Goal: Information Seeking & Learning: Understand process/instructions

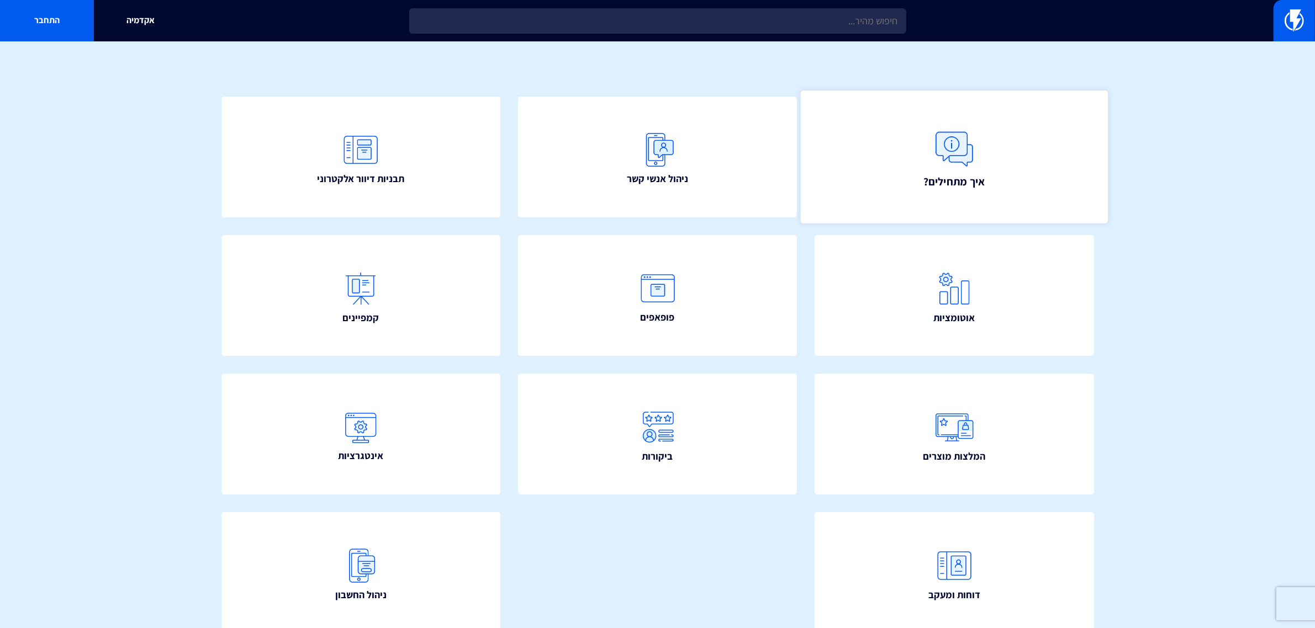
click at [921, 178] on link "איך מתחילים?" at bounding box center [954, 157] width 307 height 133
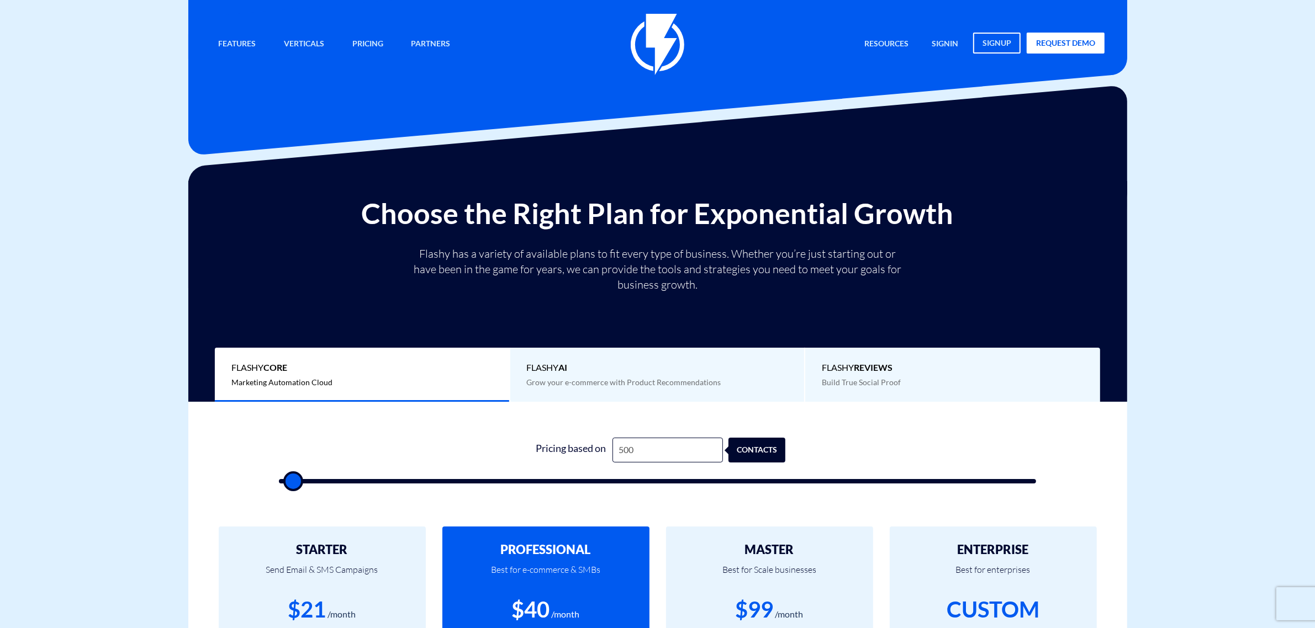
click at [644, 451] on input "500" at bounding box center [667, 450] width 110 height 25
click at [661, 455] on input "500" at bounding box center [667, 450] width 110 height 25
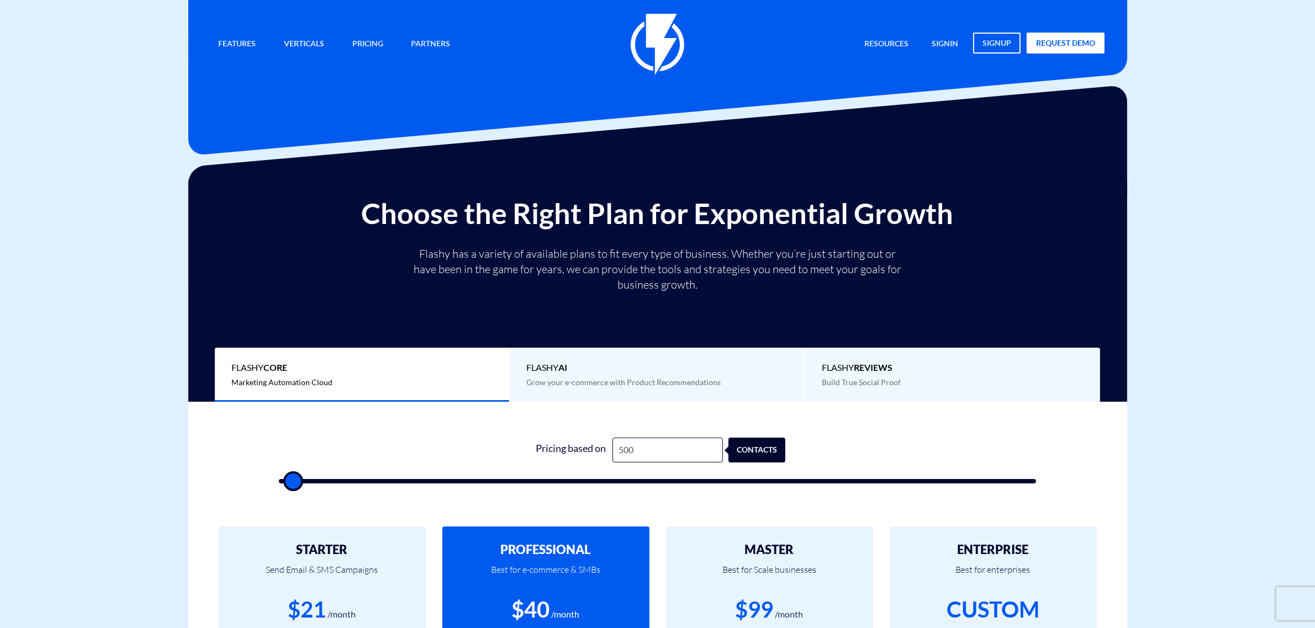
click at [661, 455] on input "500" at bounding box center [667, 450] width 110 height 25
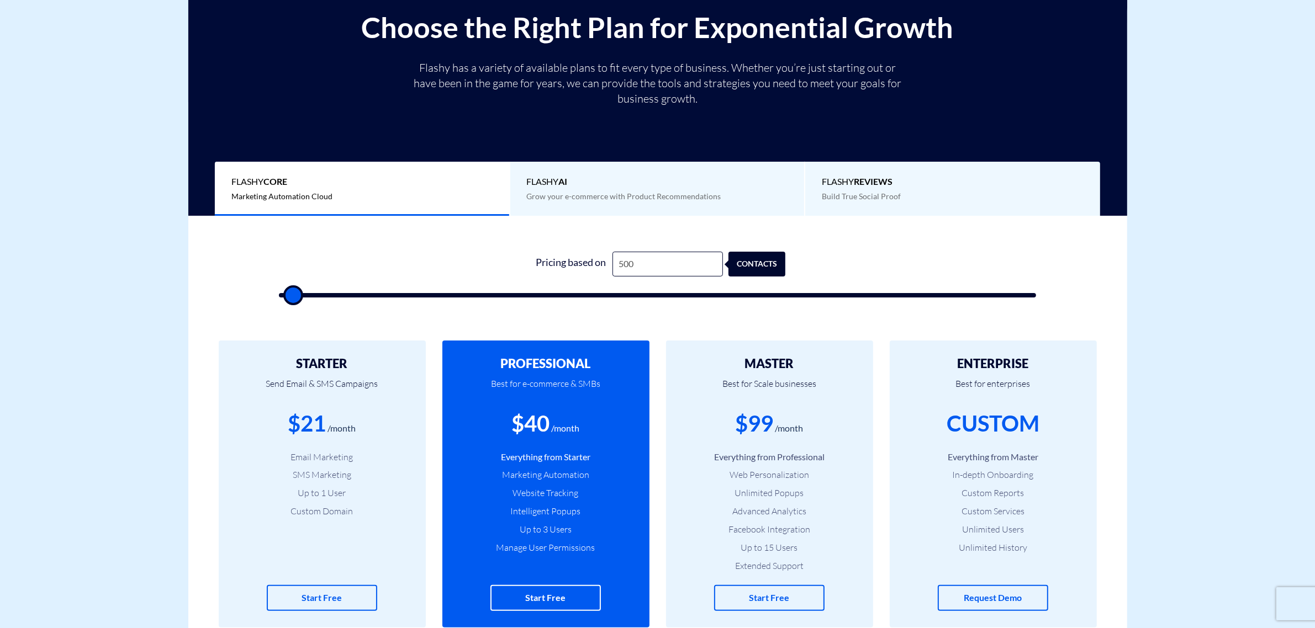
scroll to position [207, 0]
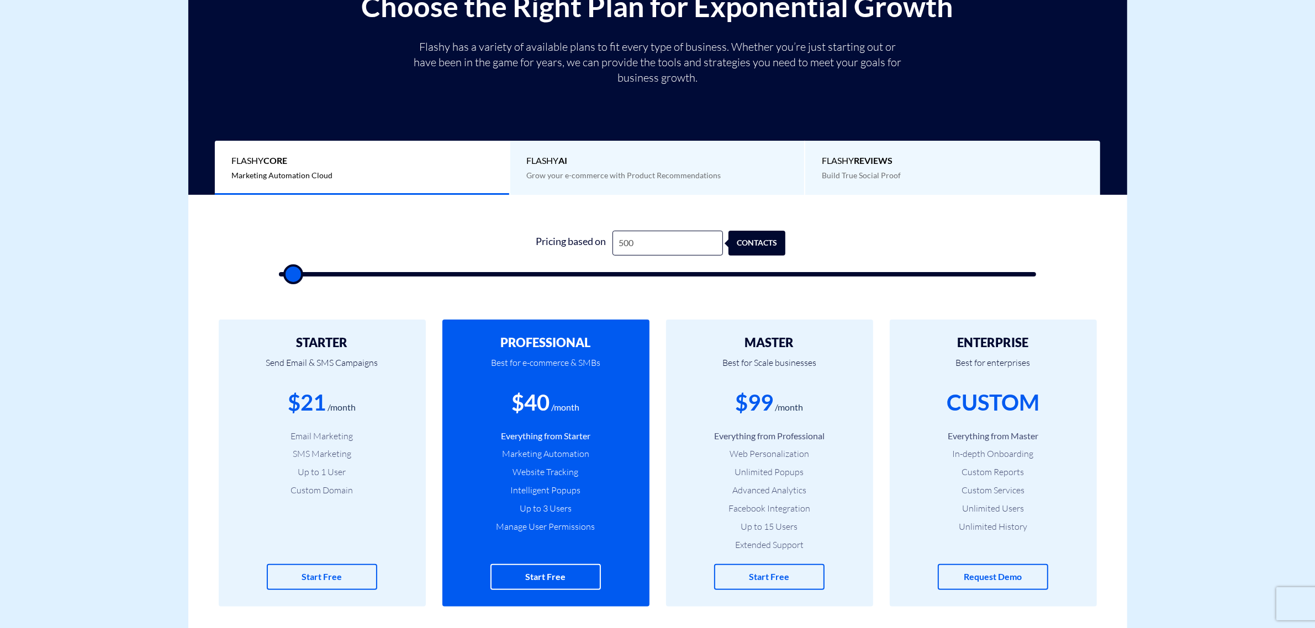
click at [768, 344] on h2 "MASTER" at bounding box center [770, 342] width 174 height 13
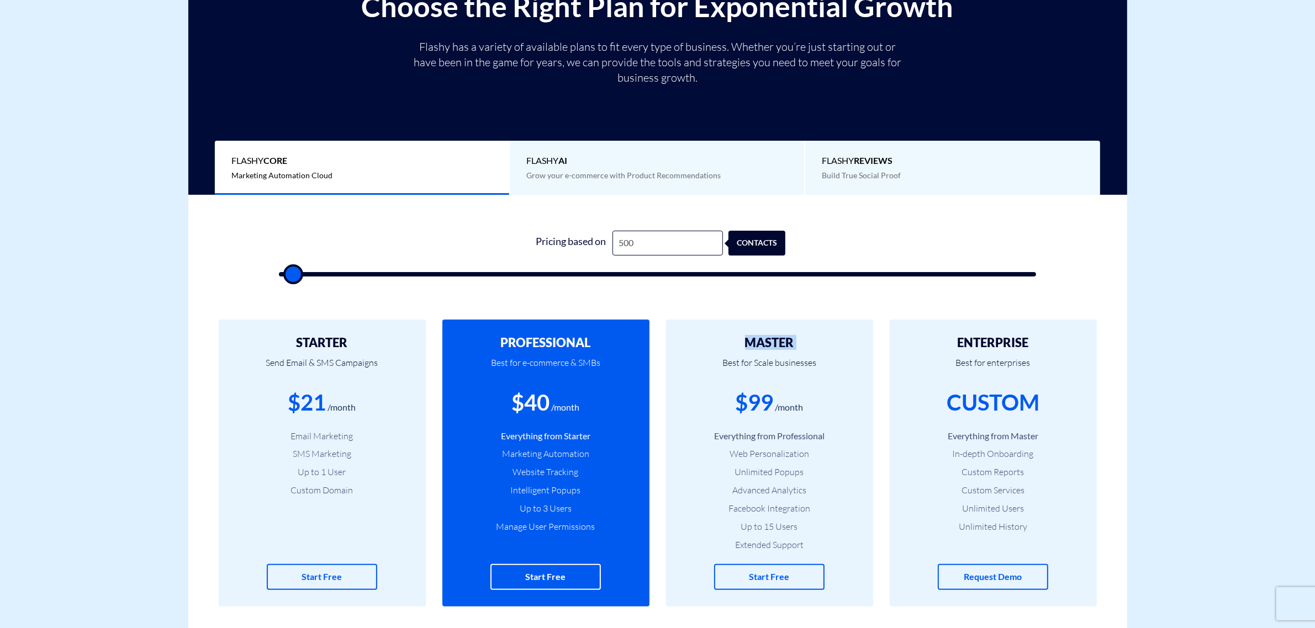
click at [768, 344] on h2 "MASTER" at bounding box center [770, 342] width 174 height 13
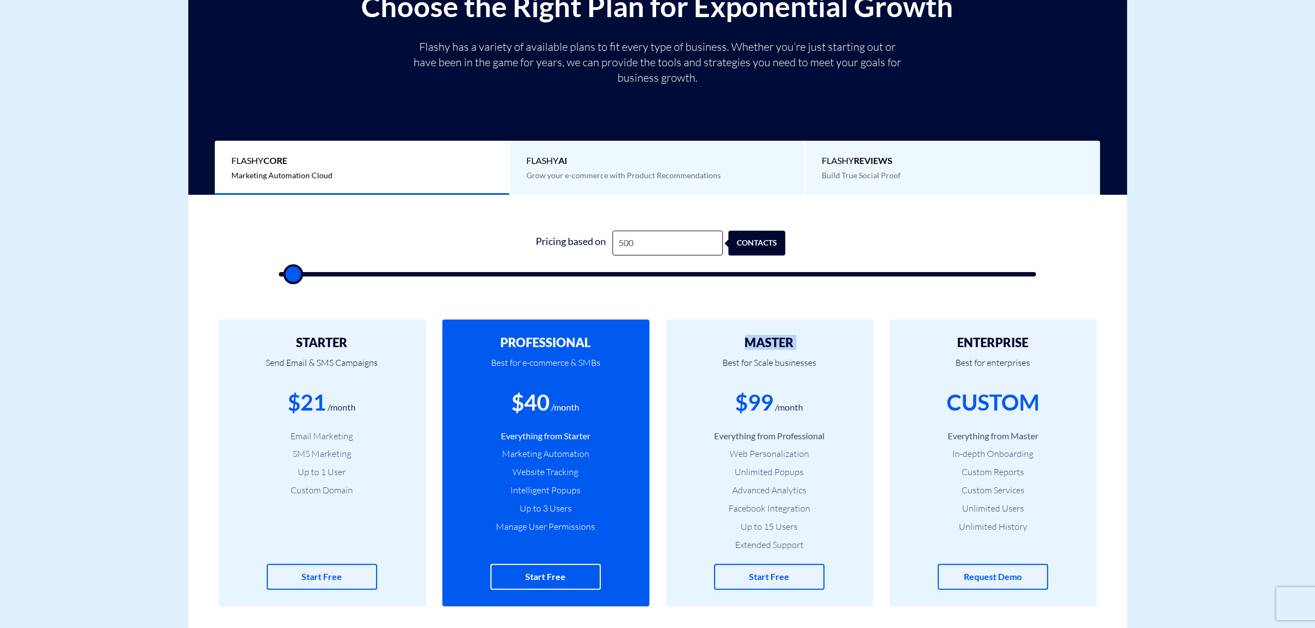
click at [768, 344] on h2 "MASTER" at bounding box center [770, 342] width 174 height 13
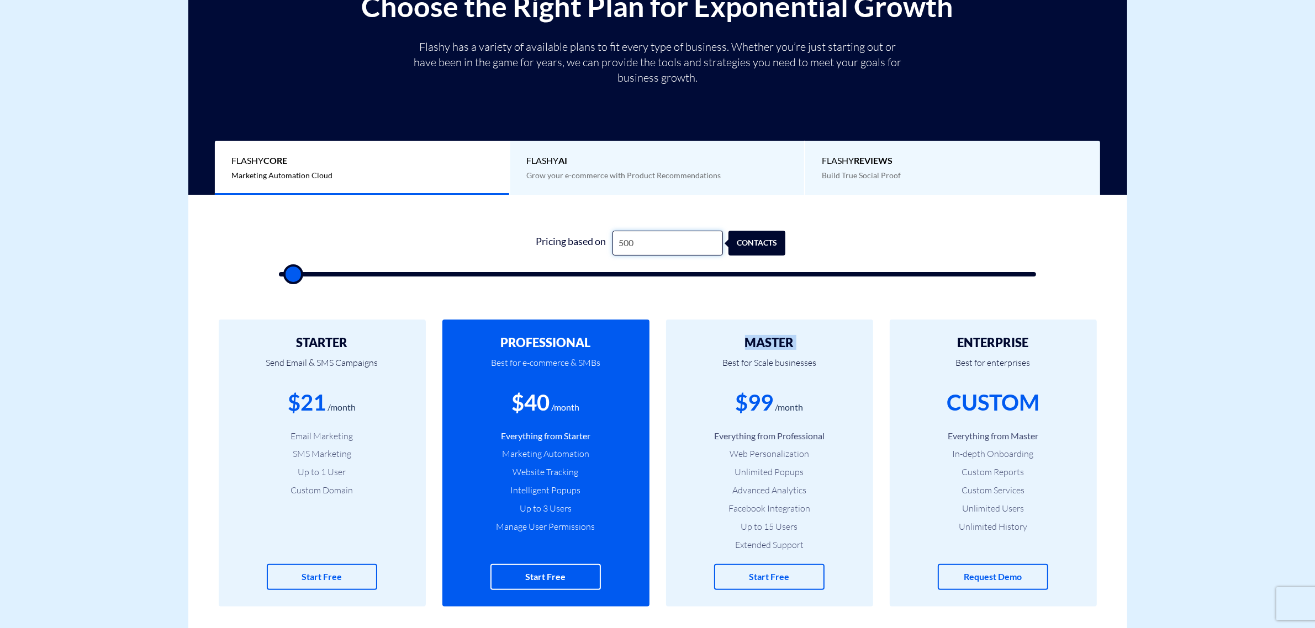
click at [645, 242] on input "500" at bounding box center [667, 243] width 110 height 25
type input "7"
type input "500"
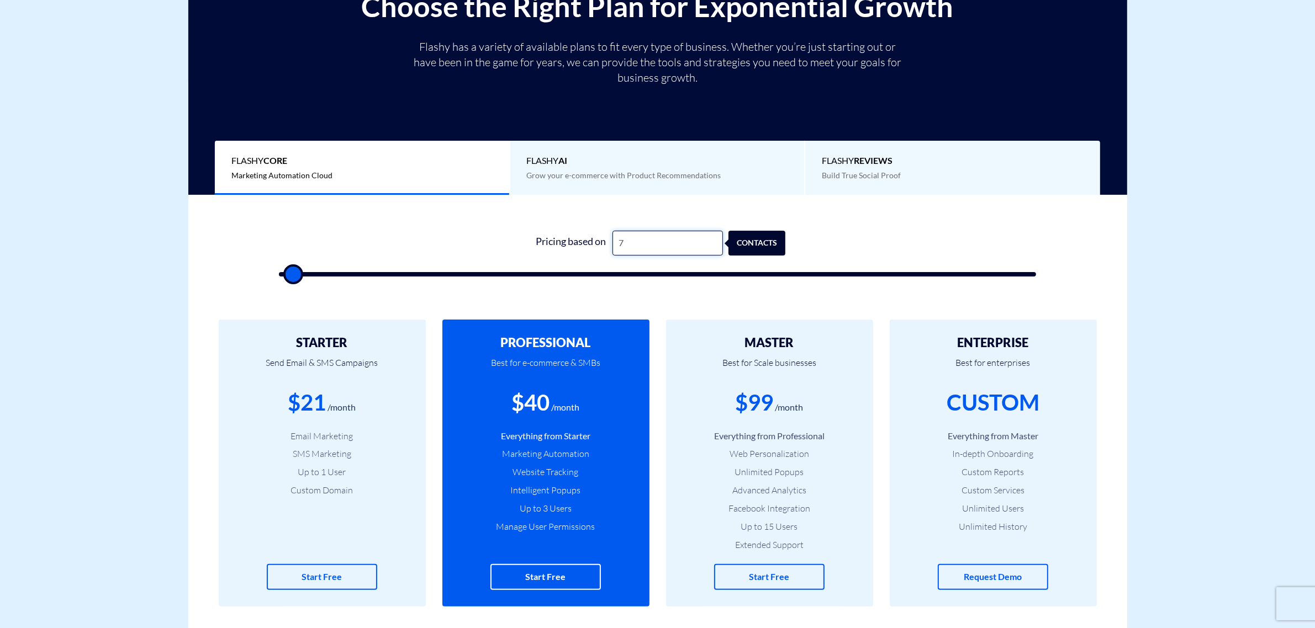
type input "500"
type input "8"
type input "500"
type input "80"
type input "500"
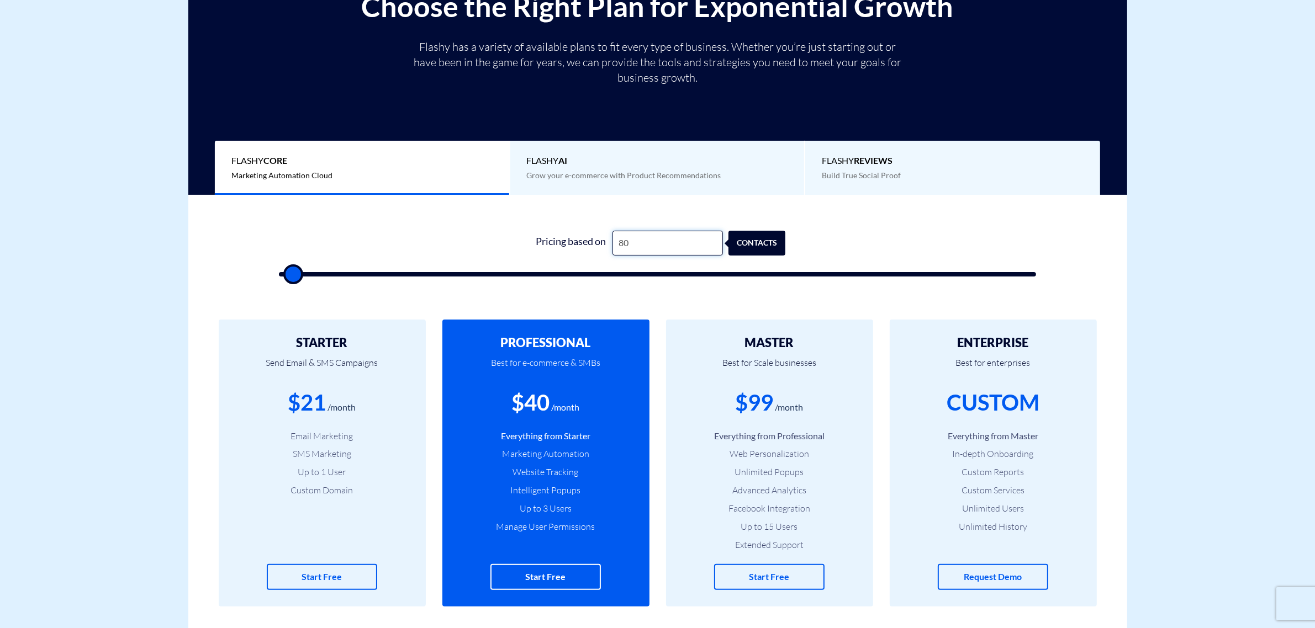
type input "800"
type input "1000"
type input "8,000"
type input "8000"
drag, startPoint x: 640, startPoint y: 245, endPoint x: 617, endPoint y: 249, distance: 22.5
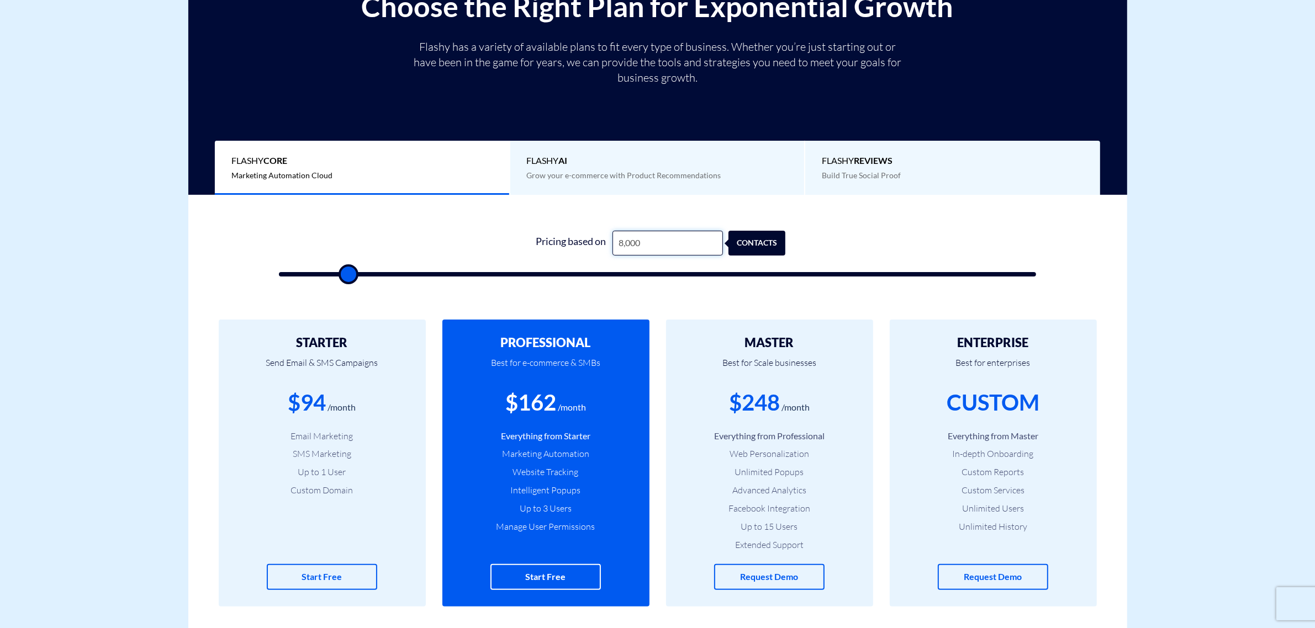
click at [612, 247] on input "8,000" at bounding box center [667, 243] width 110 height 25
type input "8,000"
click at [744, 402] on div "$248" at bounding box center [754, 402] width 51 height 31
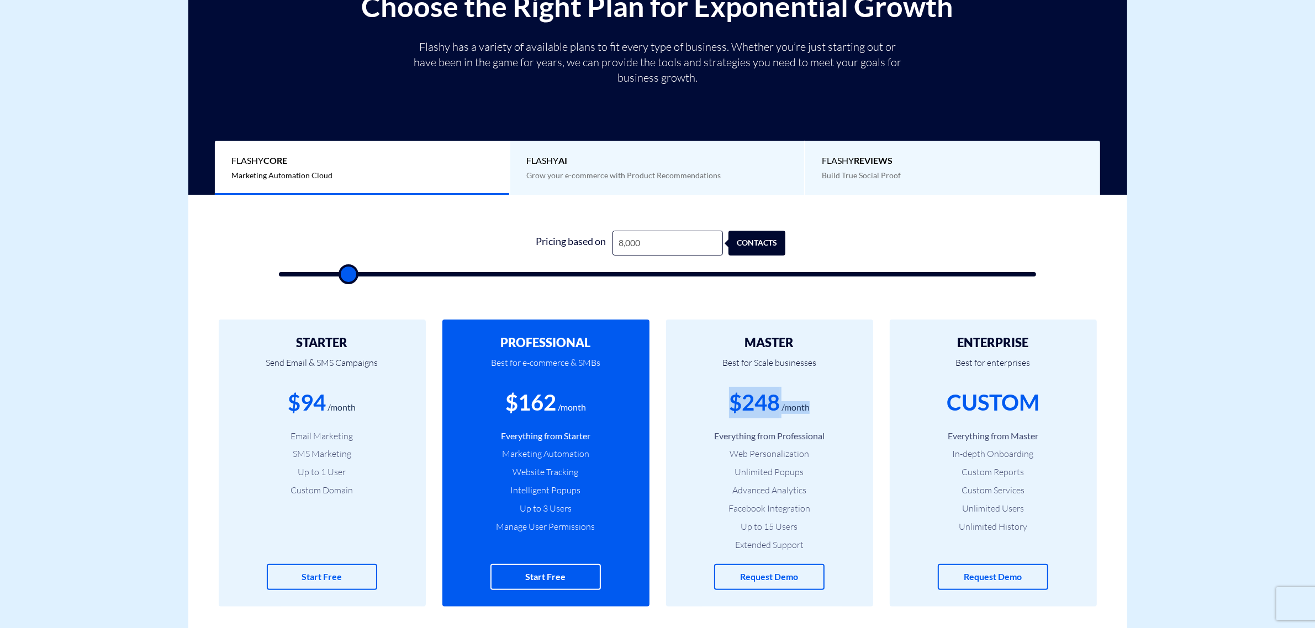
click at [751, 404] on div "$248" at bounding box center [754, 402] width 51 height 31
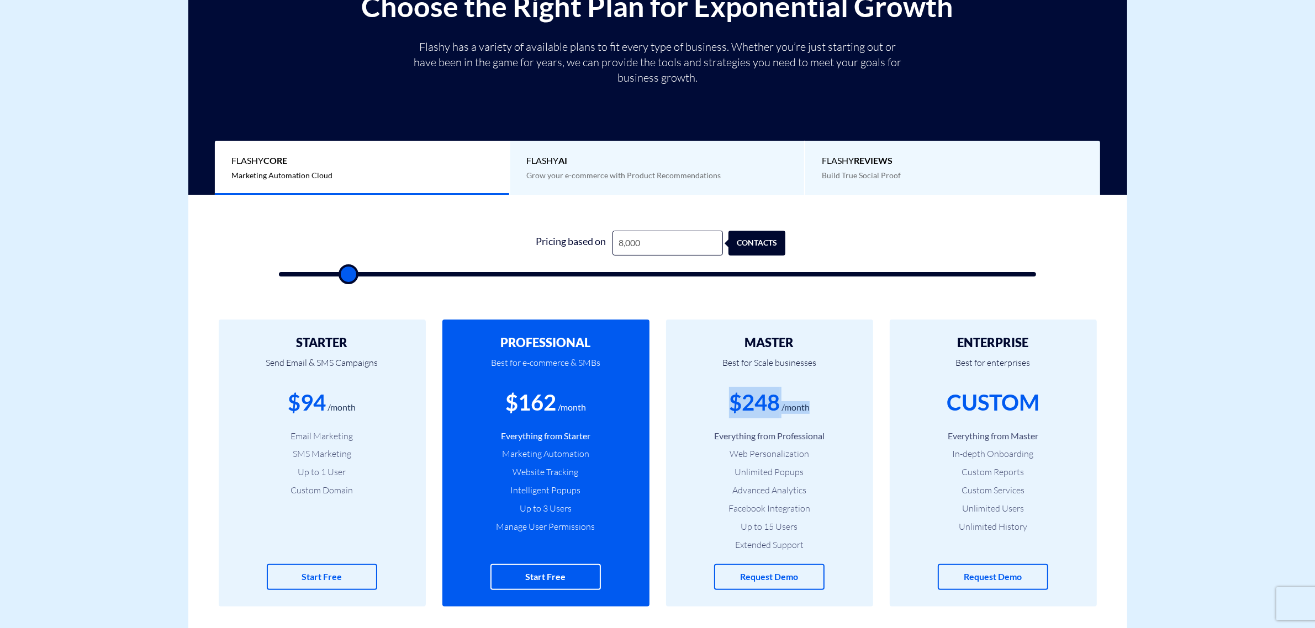
click at [751, 404] on div "$248" at bounding box center [754, 402] width 51 height 31
click at [751, 354] on p "Best for Scale businesses" at bounding box center [770, 369] width 174 height 38
click at [631, 244] on input "8,000" at bounding box center [667, 243] width 110 height 25
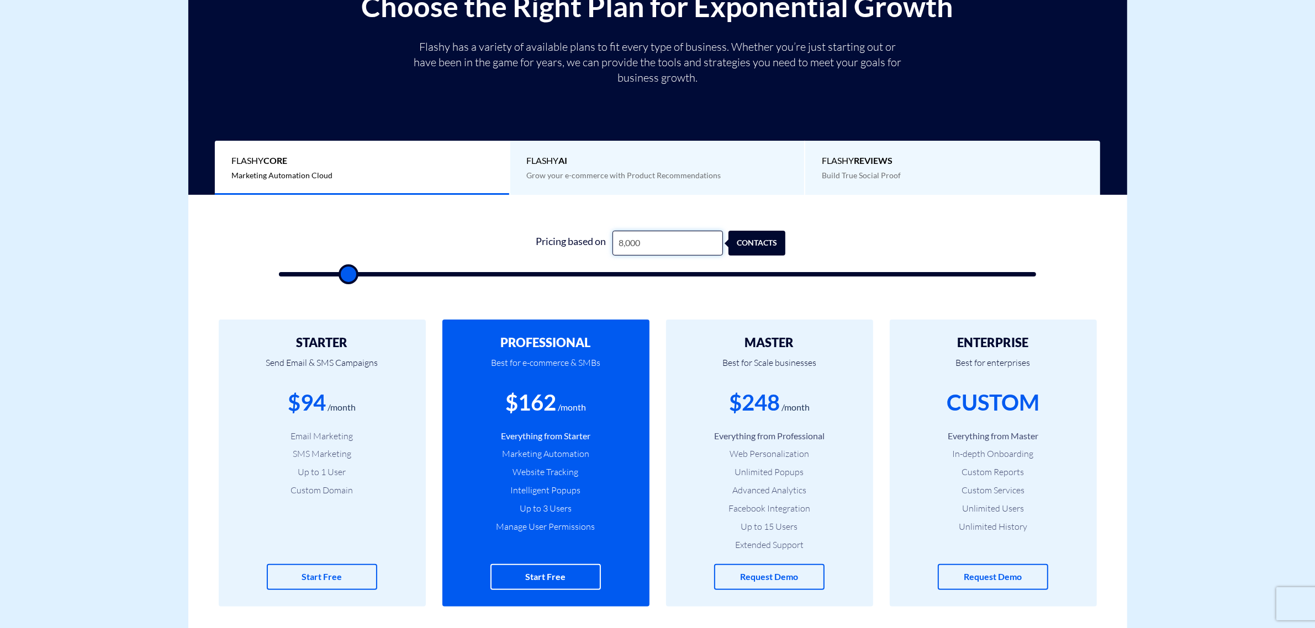
click at [631, 244] on input "8,000" at bounding box center [667, 243] width 110 height 25
click at [631, 247] on input "8,000" at bounding box center [667, 243] width 110 height 25
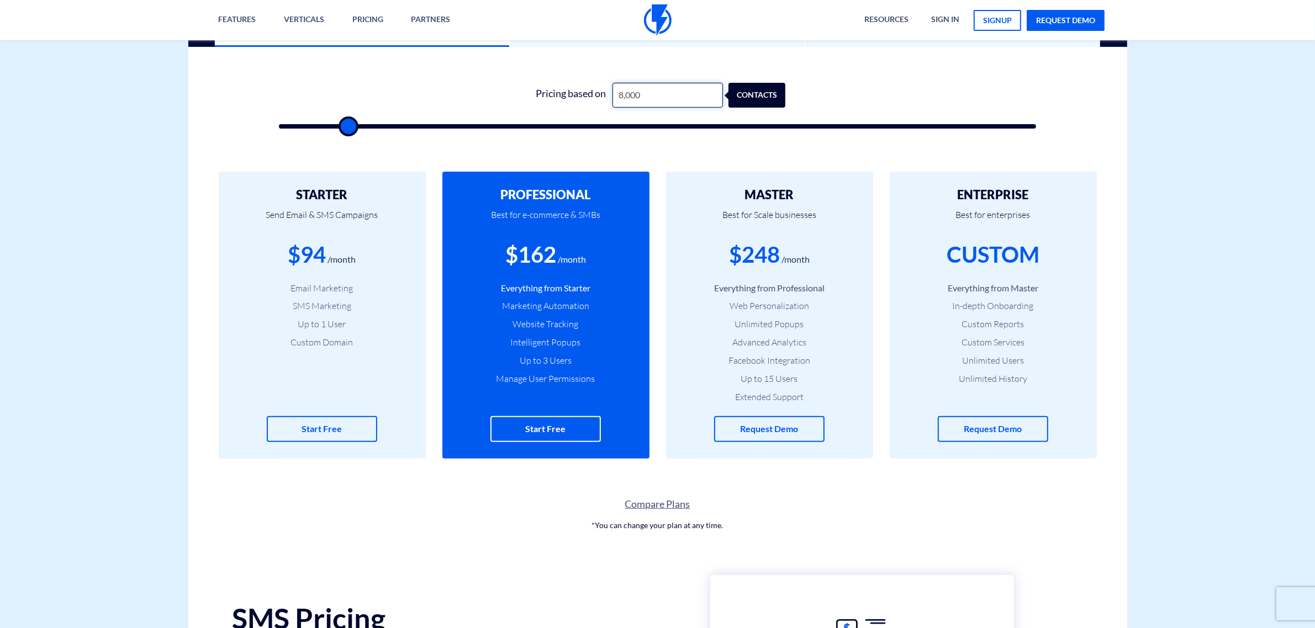
scroll to position [276, 0]
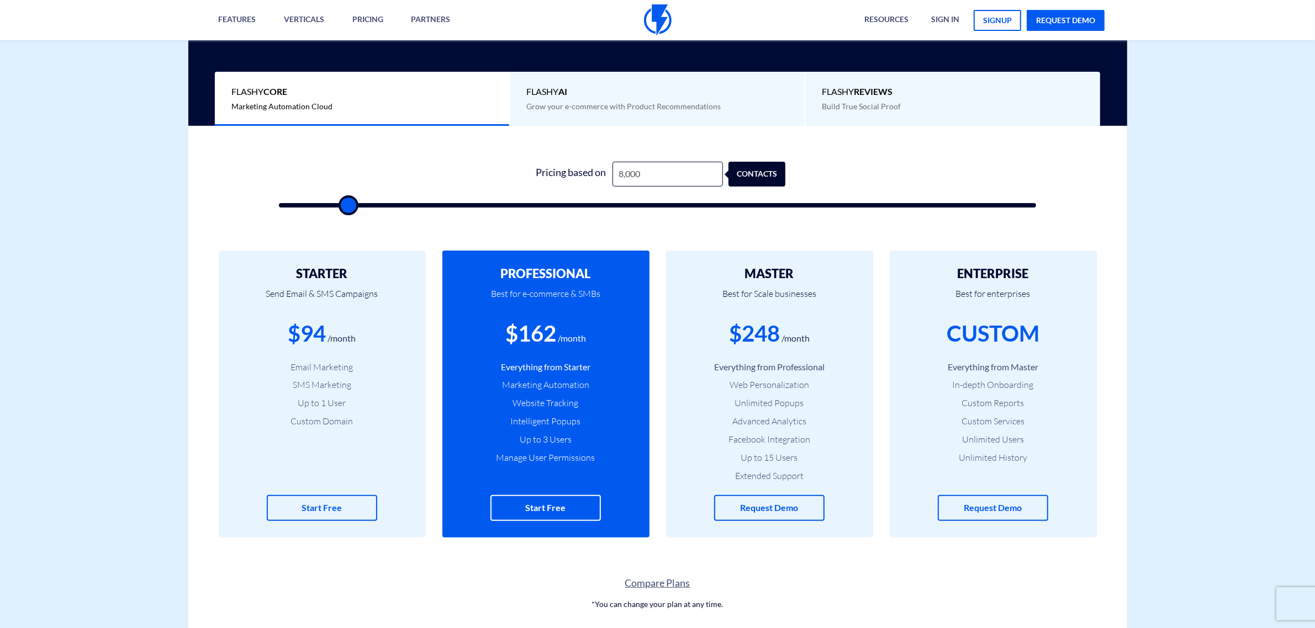
click at [376, 221] on div "0 Pricing based on 8,000 contacts" at bounding box center [658, 181] width 780 height 94
drag, startPoint x: 804, startPoint y: 478, endPoint x: 757, endPoint y: 372, distance: 116.5
click at [757, 372] on ul "Everything from Professional Web Personalization Unlimited Popups Advanced Anal…" at bounding box center [770, 422] width 174 height 122
click at [747, 418] on li "Advanced Analytics" at bounding box center [770, 421] width 174 height 13
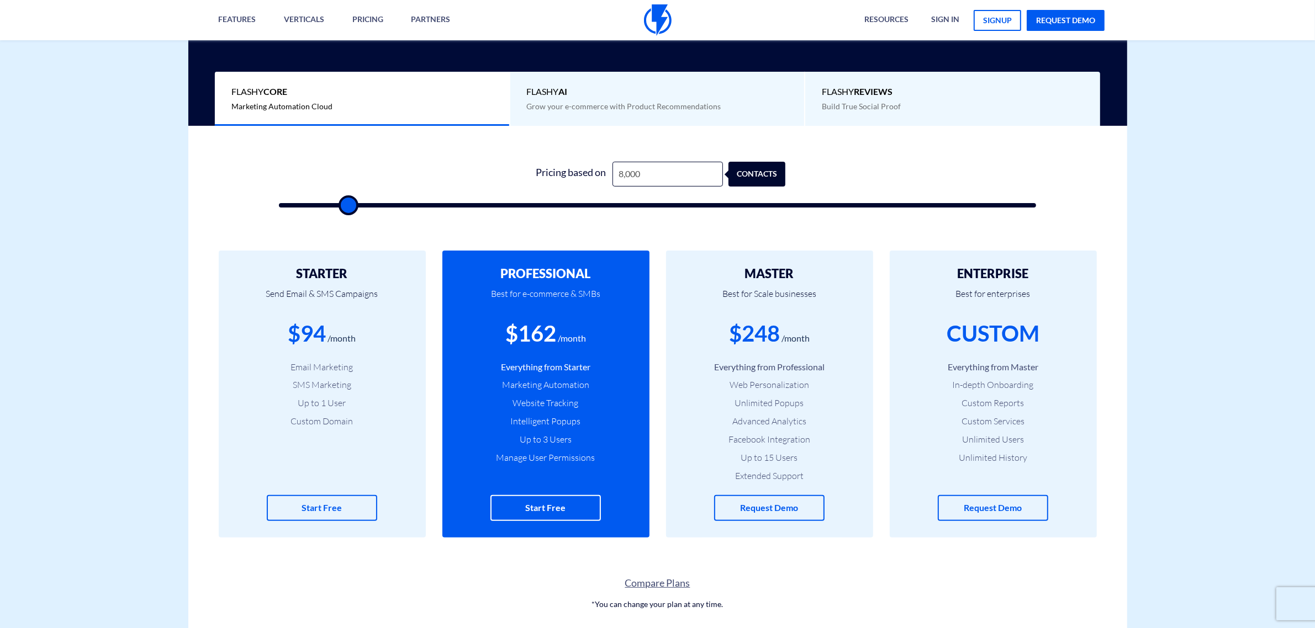
click at [747, 430] on ul "Everything from Professional Web Personalization Unlimited Popups Advanced Anal…" at bounding box center [770, 422] width 174 height 122
click at [748, 437] on li "Facebook Integration" at bounding box center [770, 440] width 174 height 13
drag, startPoint x: 534, startPoint y: 175, endPoint x: 653, endPoint y: 183, distance: 119.0
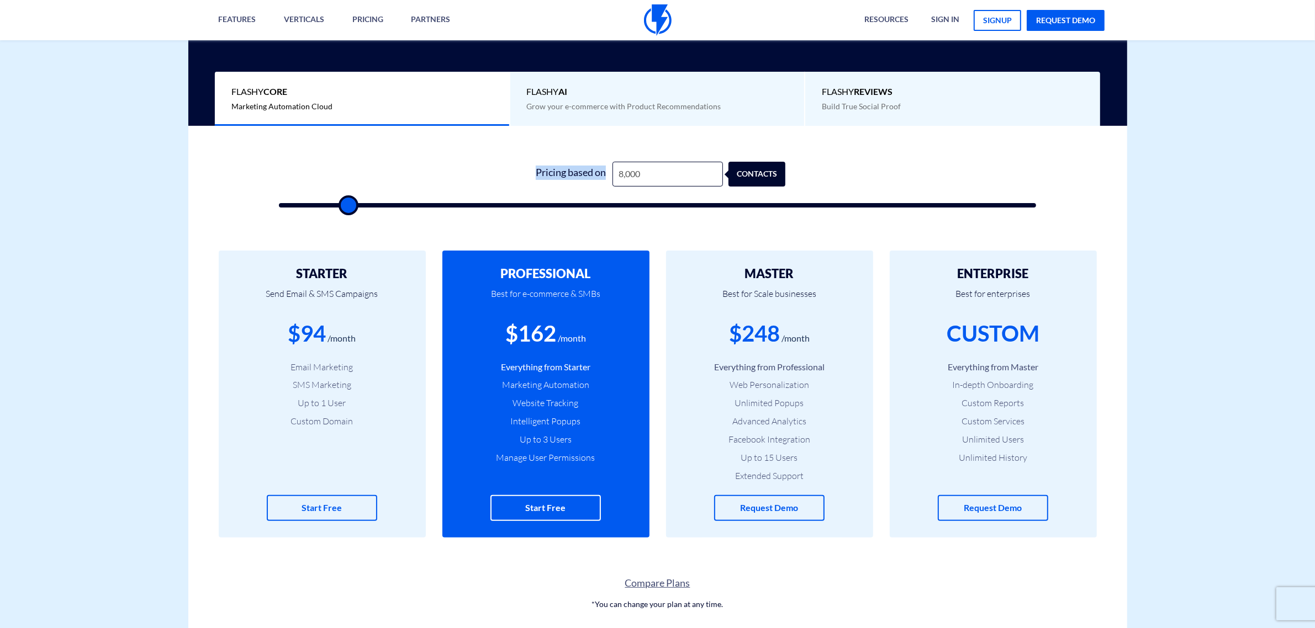
click at [653, 183] on div "Pricing based on 8,000 contacts" at bounding box center [658, 174] width 256 height 25
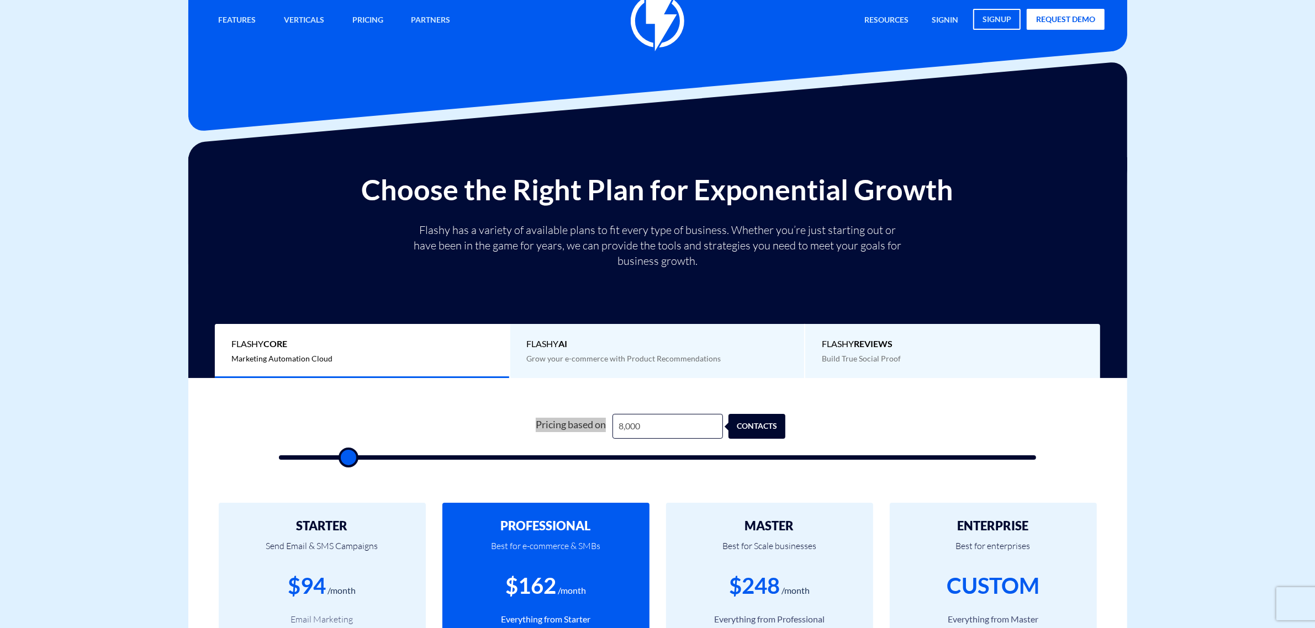
scroll to position [0, 0]
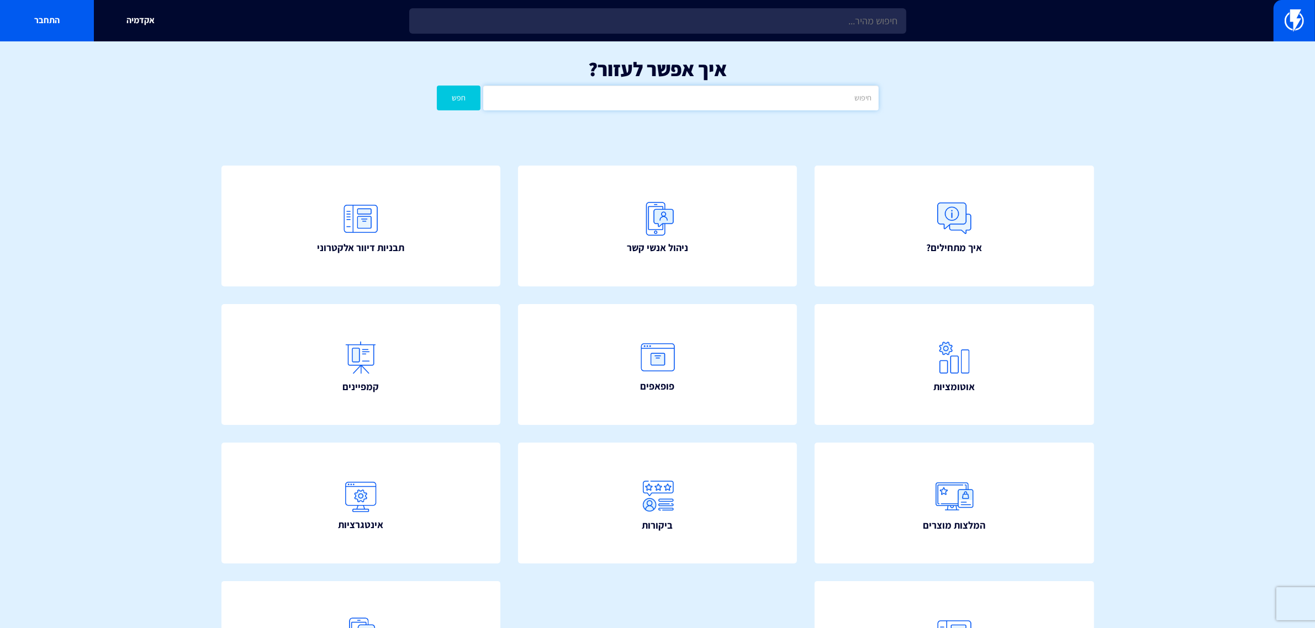
click at [721, 103] on input "text" at bounding box center [680, 98] width 395 height 25
type input "ק"
type input "comax"
click at [437, 86] on button "חפש" at bounding box center [459, 98] width 44 height 25
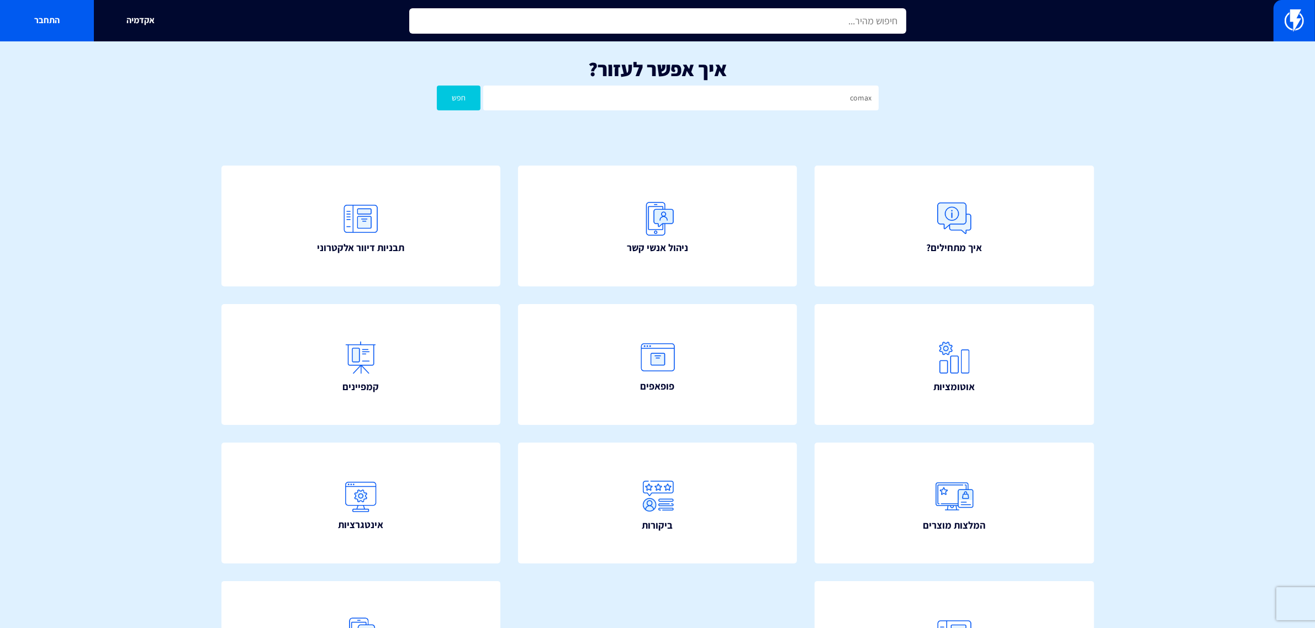
click at [717, 10] on input "text" at bounding box center [657, 20] width 497 height 25
click at [824, 23] on input "comax" at bounding box center [657, 20] width 497 height 25
type input "e"
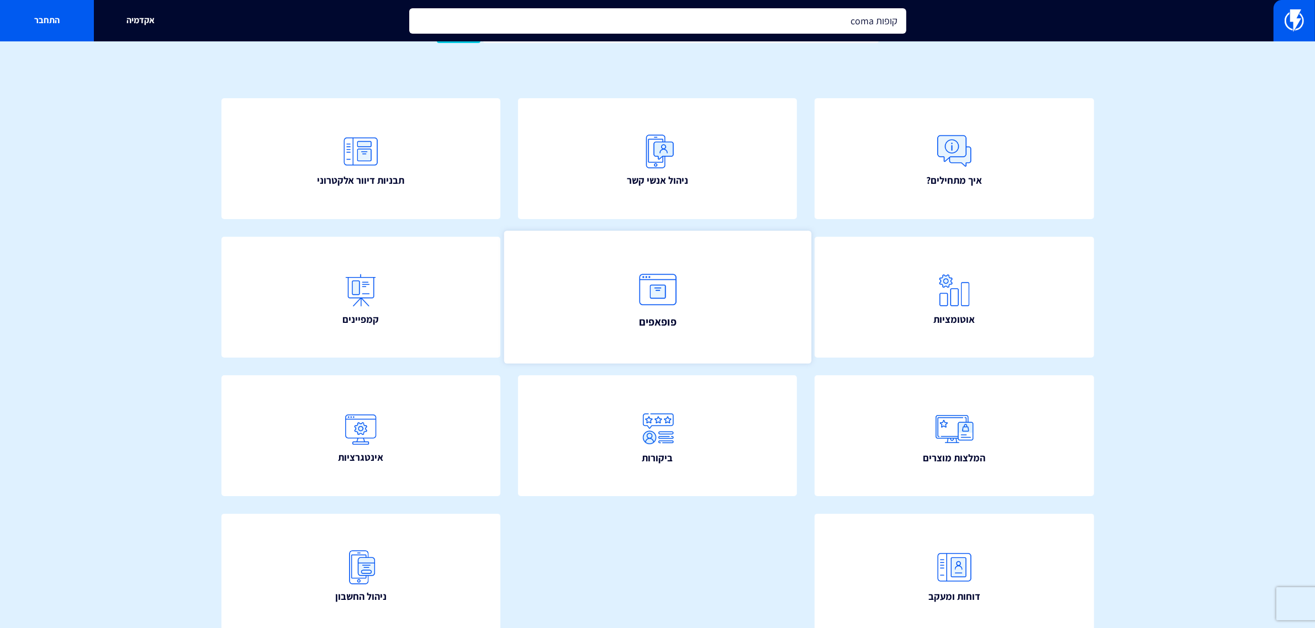
scroll to position [124, 0]
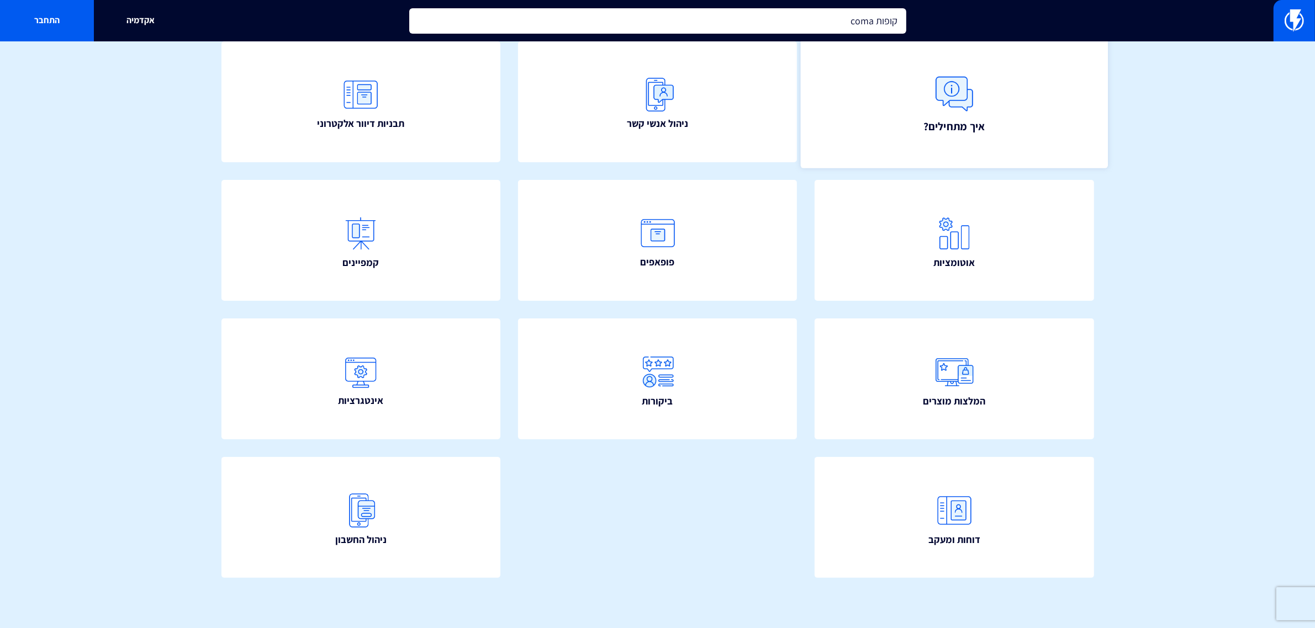
type input "קופות coma"
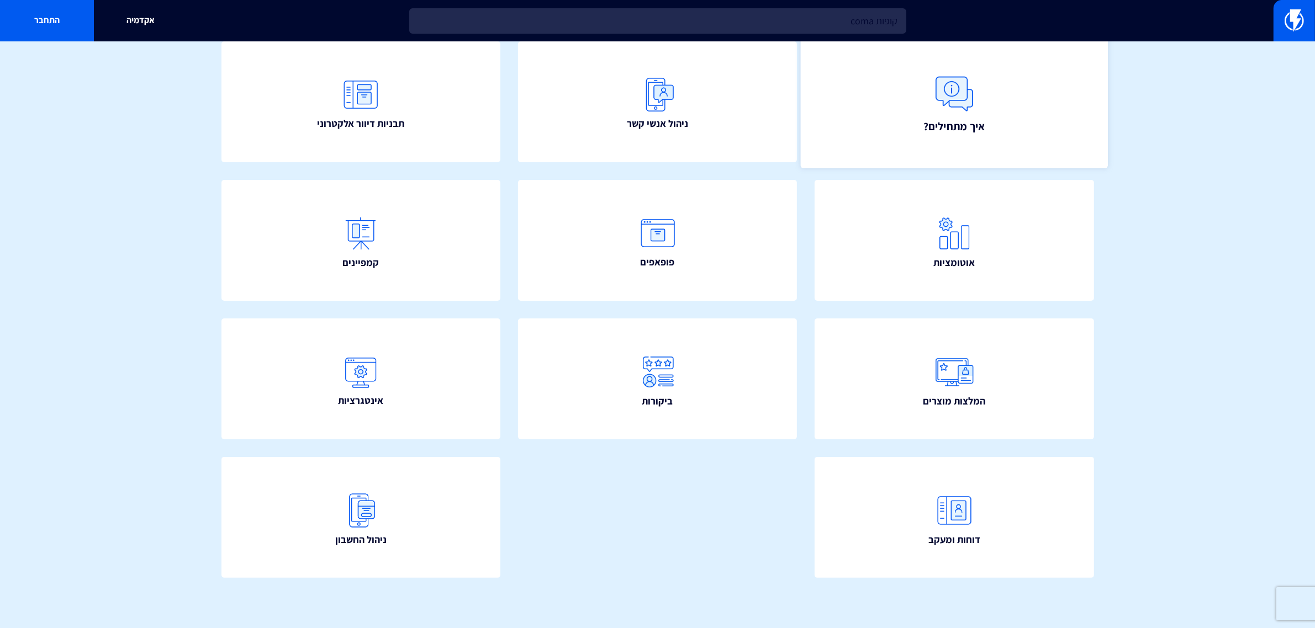
click at [950, 138] on link "איך מתחילים?" at bounding box center [954, 101] width 307 height 133
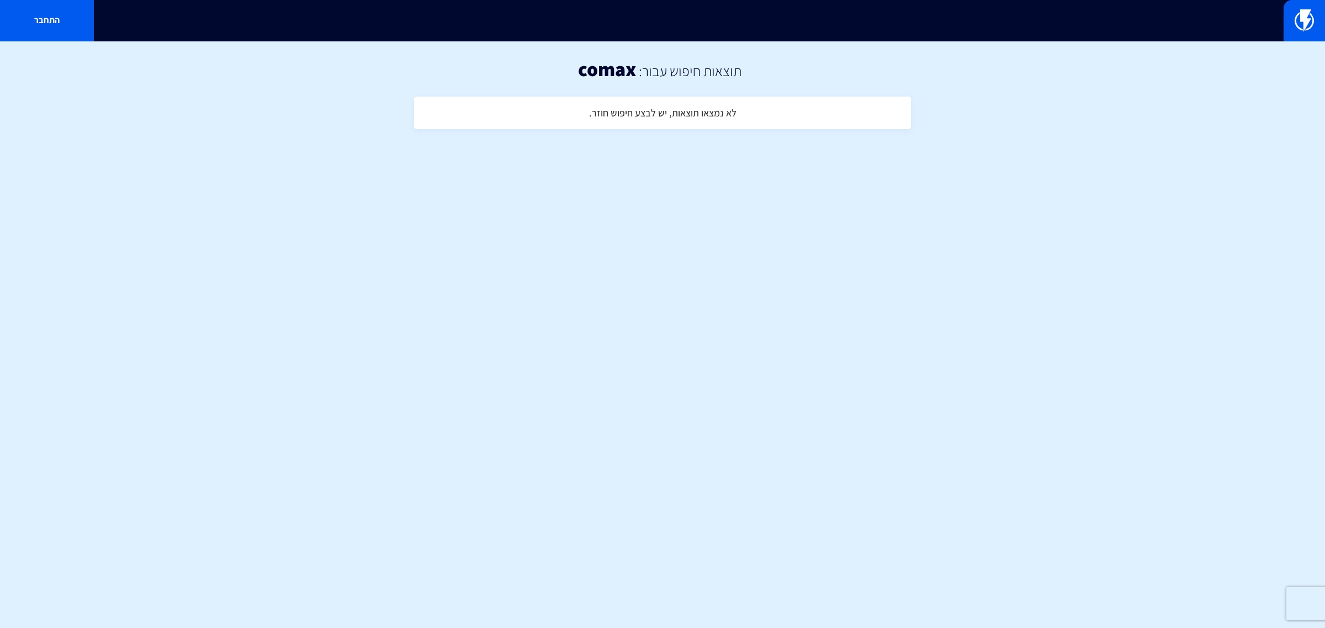
click at [719, 23] on div "התחבר" at bounding box center [662, 20] width 1325 height 41
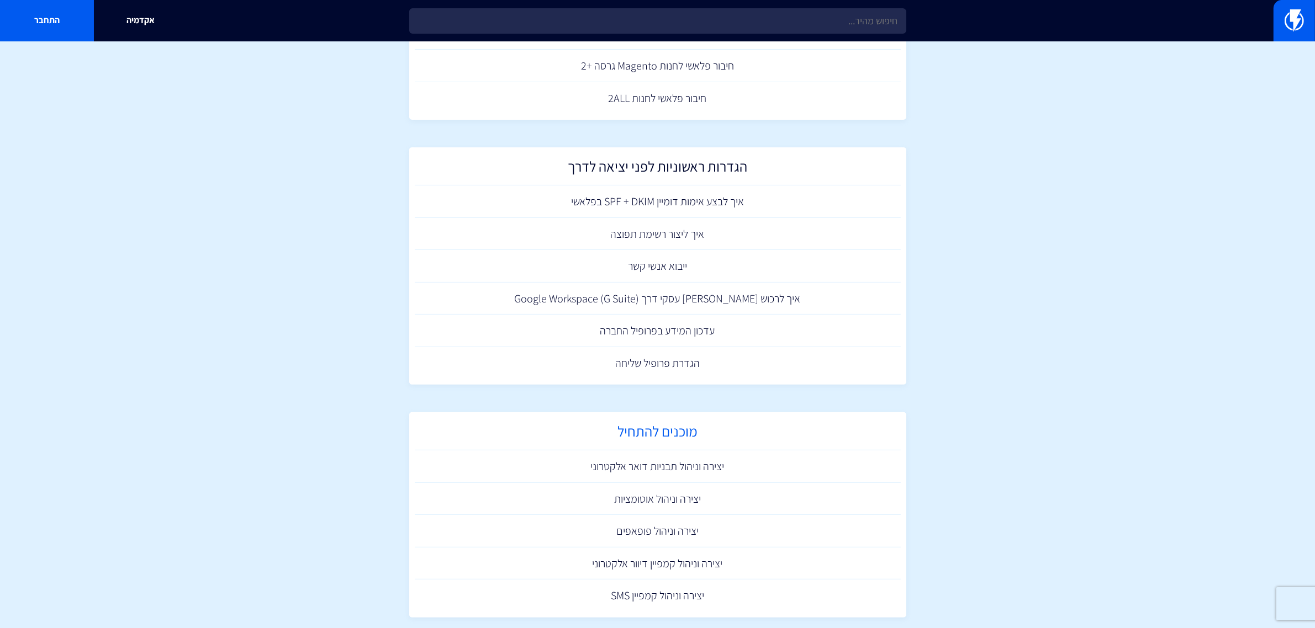
scroll to position [431, 0]
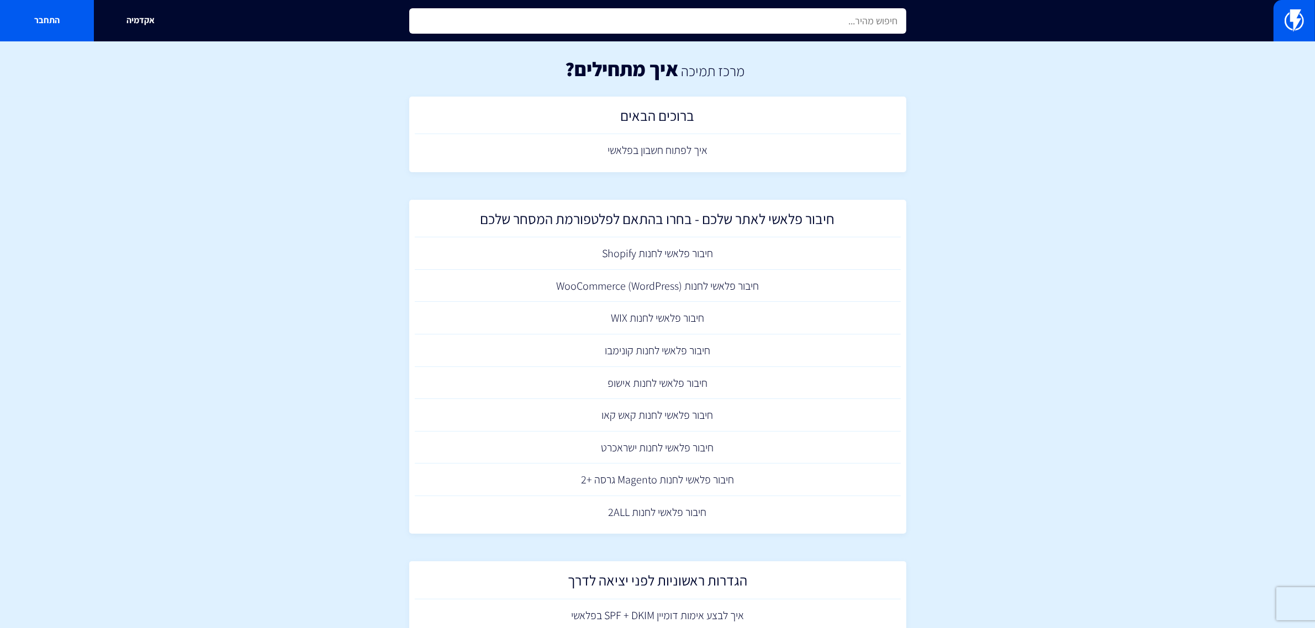
click at [669, 20] on input "text" at bounding box center [657, 20] width 497 height 25
type input "t"
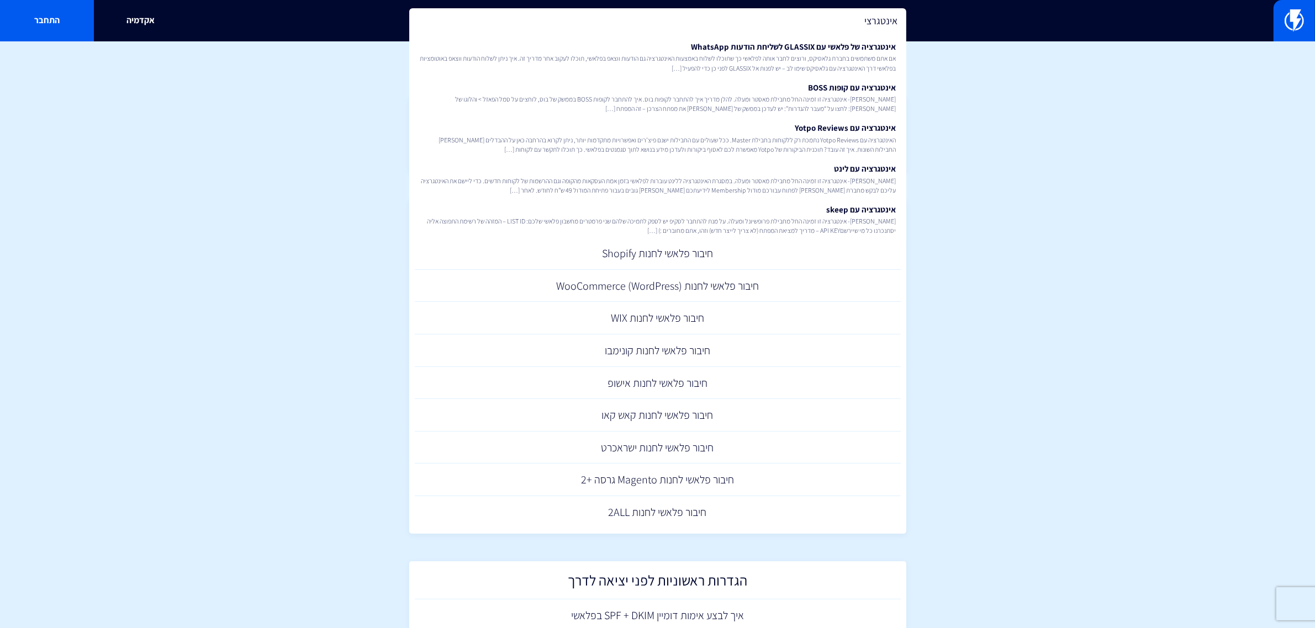
type input "אינטגרציה"
click at [841, 23] on input "אינטגרציה" at bounding box center [657, 20] width 497 height 25
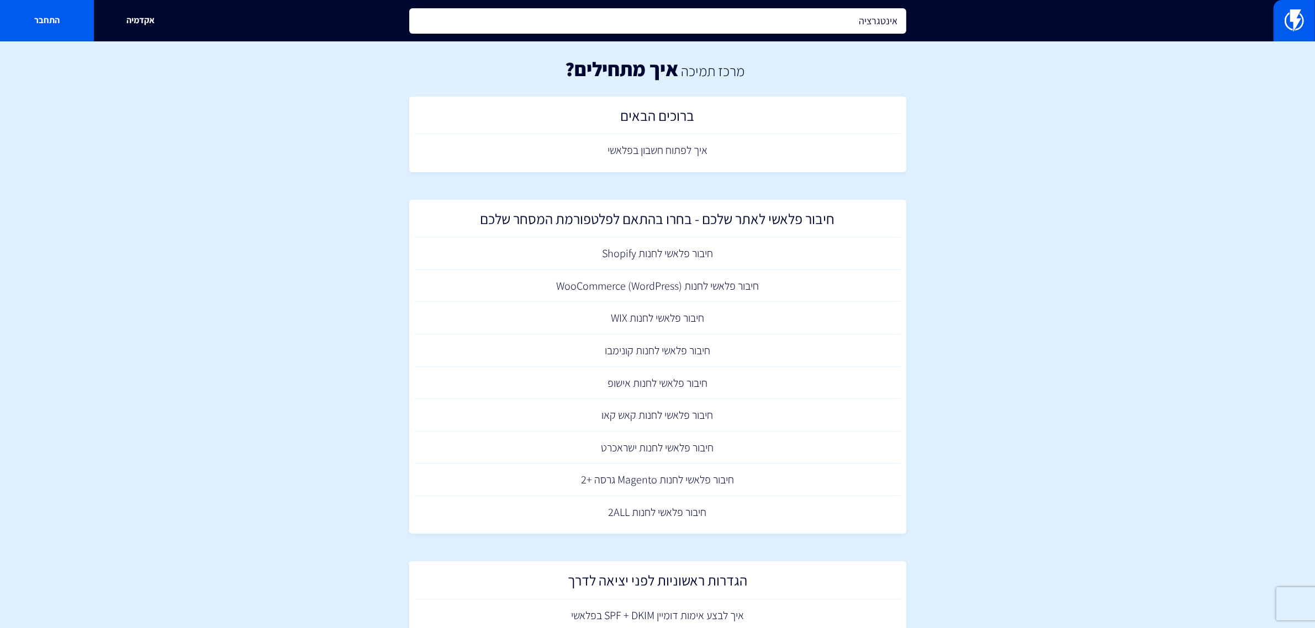
click at [841, 23] on input "אינטגרציה" at bounding box center [657, 20] width 497 height 25
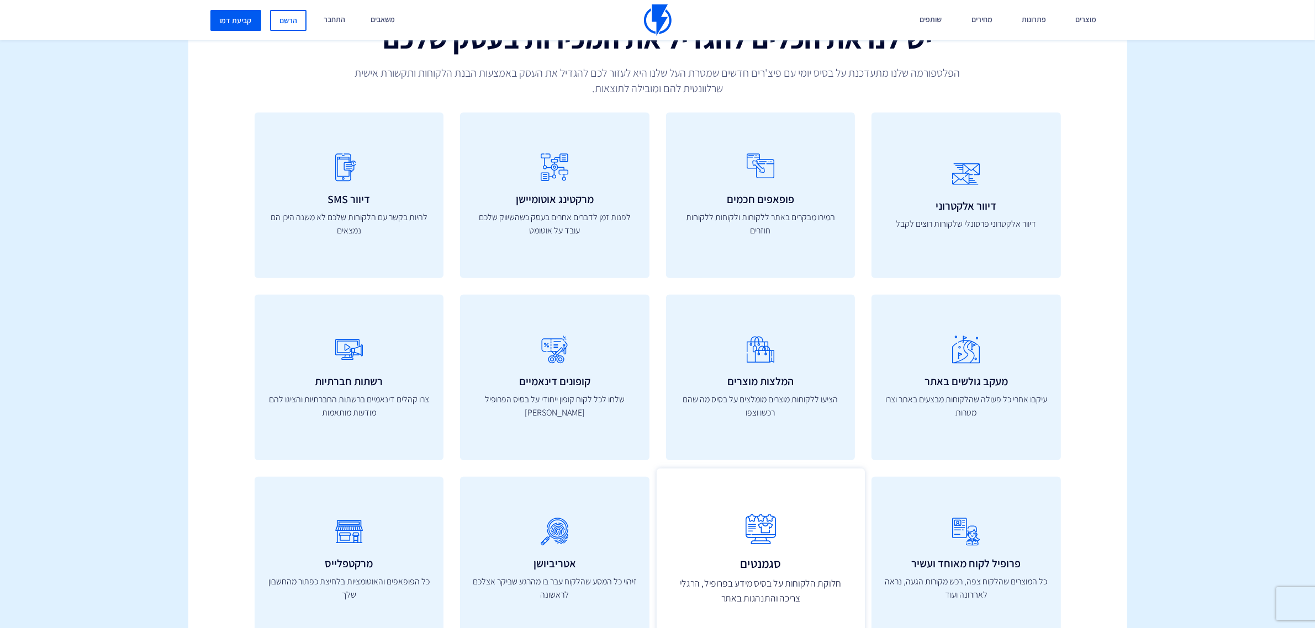
scroll to position [552, 0]
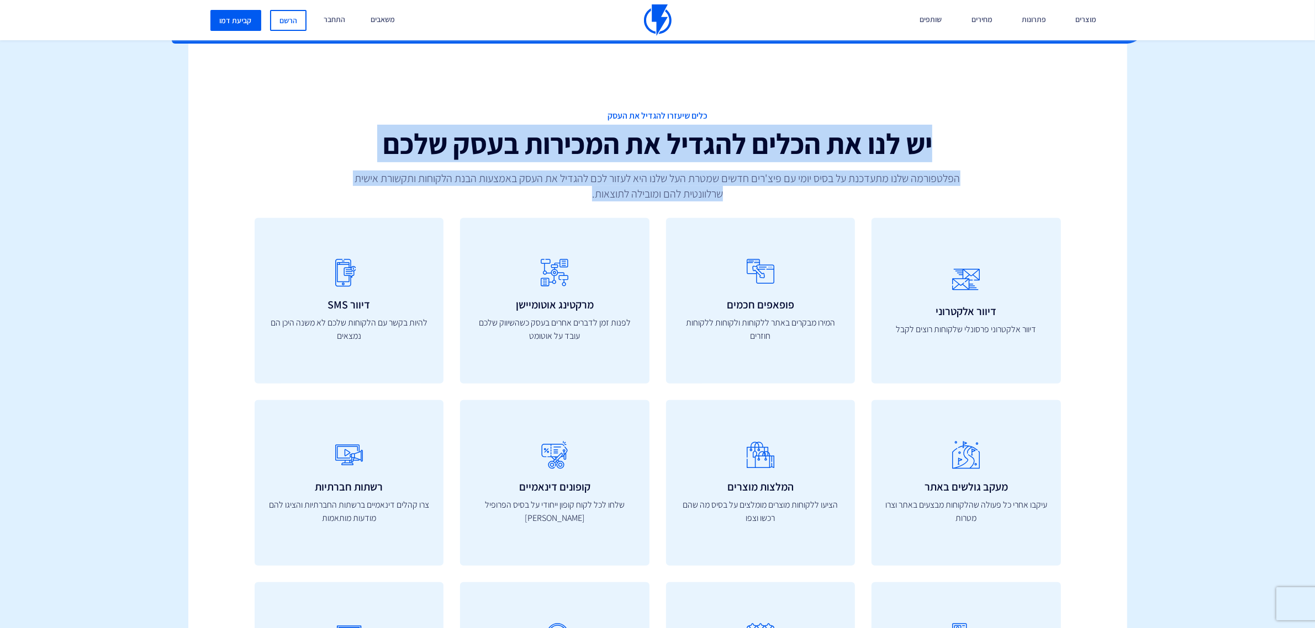
drag, startPoint x: 563, startPoint y: 200, endPoint x: 1001, endPoint y: 139, distance: 441.7
click at [1001, 139] on div "כלים שיעזרו להגדיל את העסק יש לנו את הכלים להגדיל את המכירות בעסק שלכם הפלטפורמ…" at bounding box center [657, 156] width 823 height 92
click at [1002, 138] on h2 "יש לנו את הכלים להגדיל את המכירות בעסק שלכם" at bounding box center [658, 143] width 806 height 31
